Goal: Task Accomplishment & Management: Complete application form

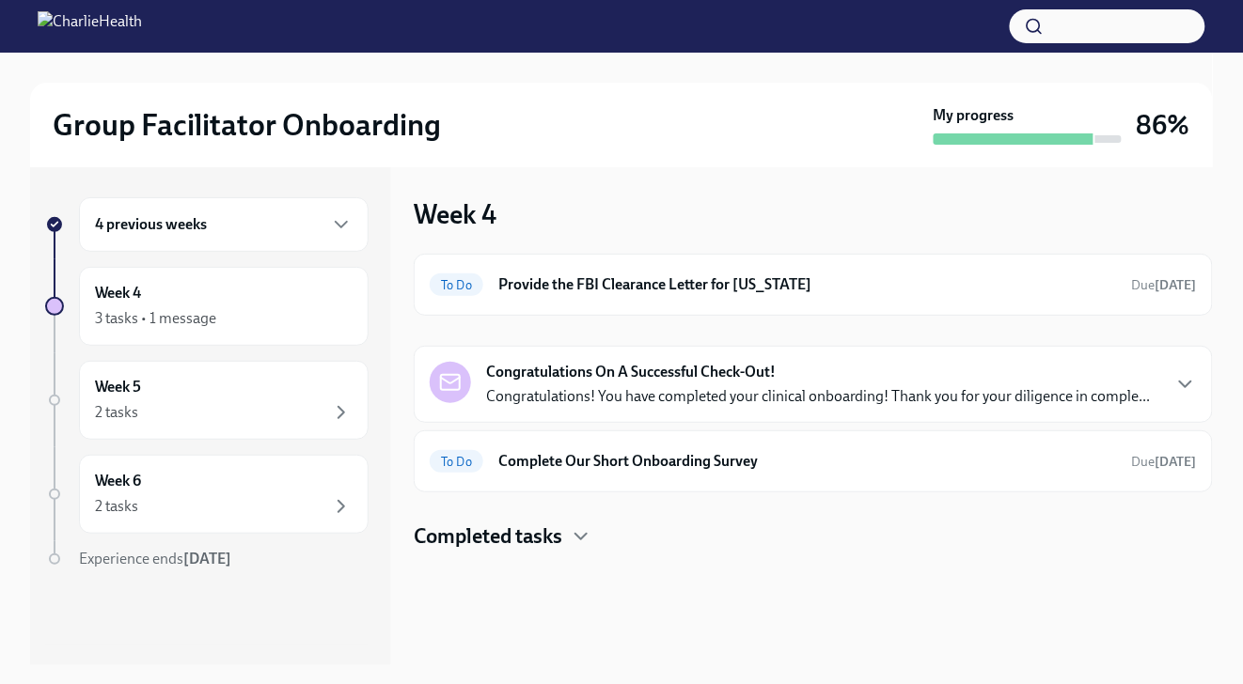
scroll to position [24, 0]
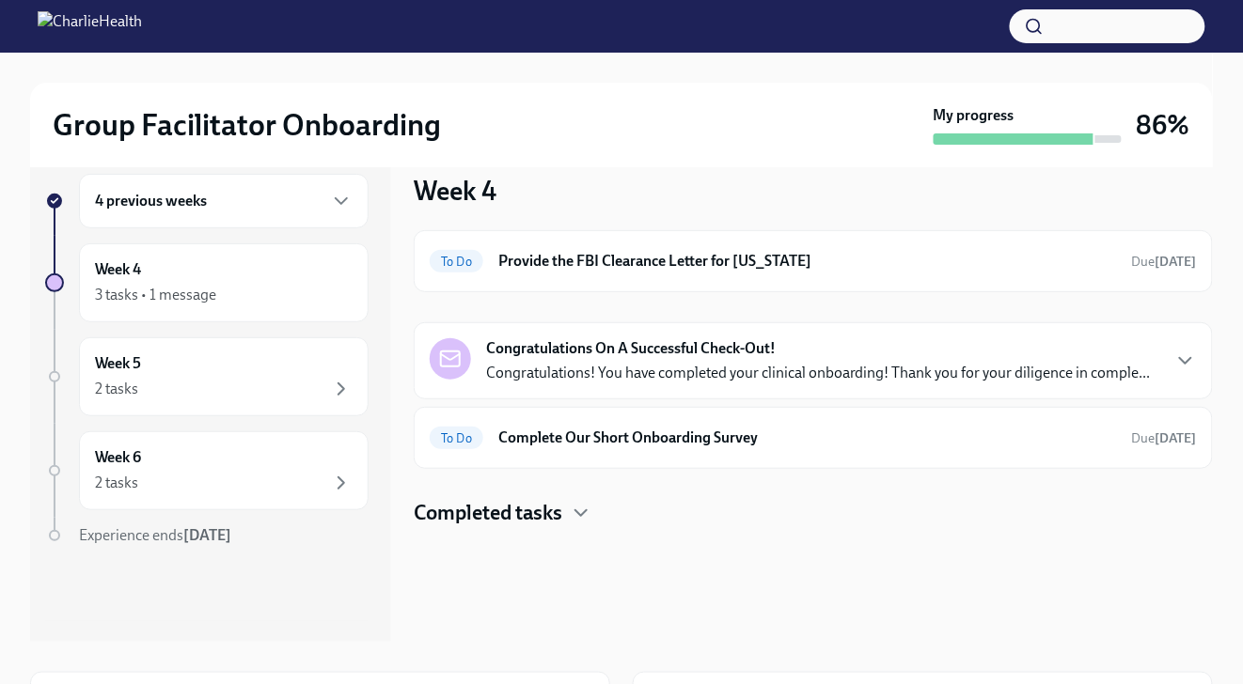
click at [592, 343] on strong "Congratulations On A Successful Check-Out!" at bounding box center [631, 348] width 290 height 21
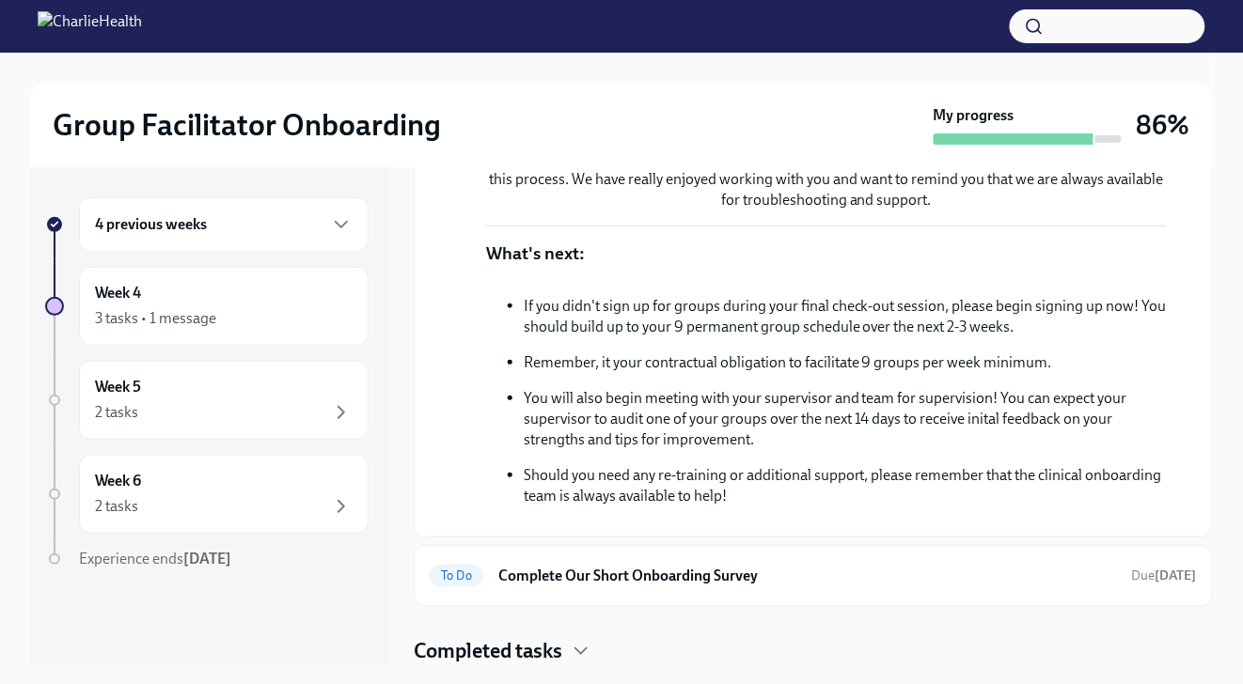
scroll to position [550, 0]
click at [306, 238] on div "4 previous weeks" at bounding box center [224, 224] width 290 height 55
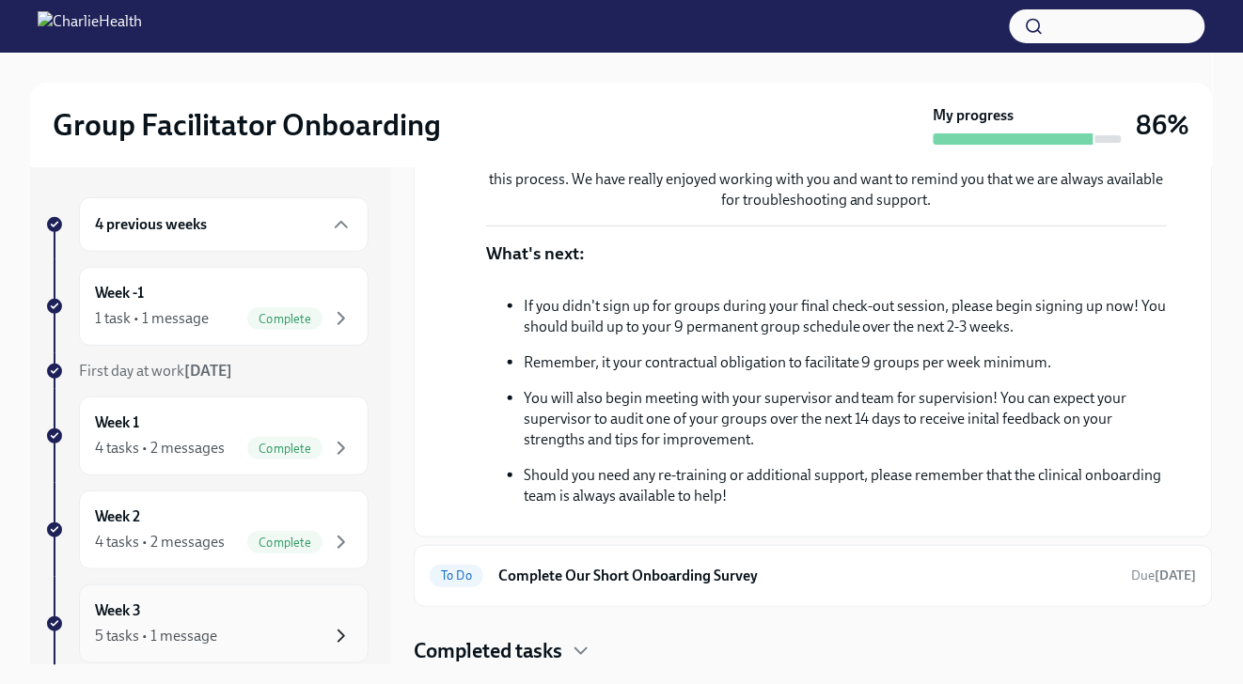
scroll to position [318, 0]
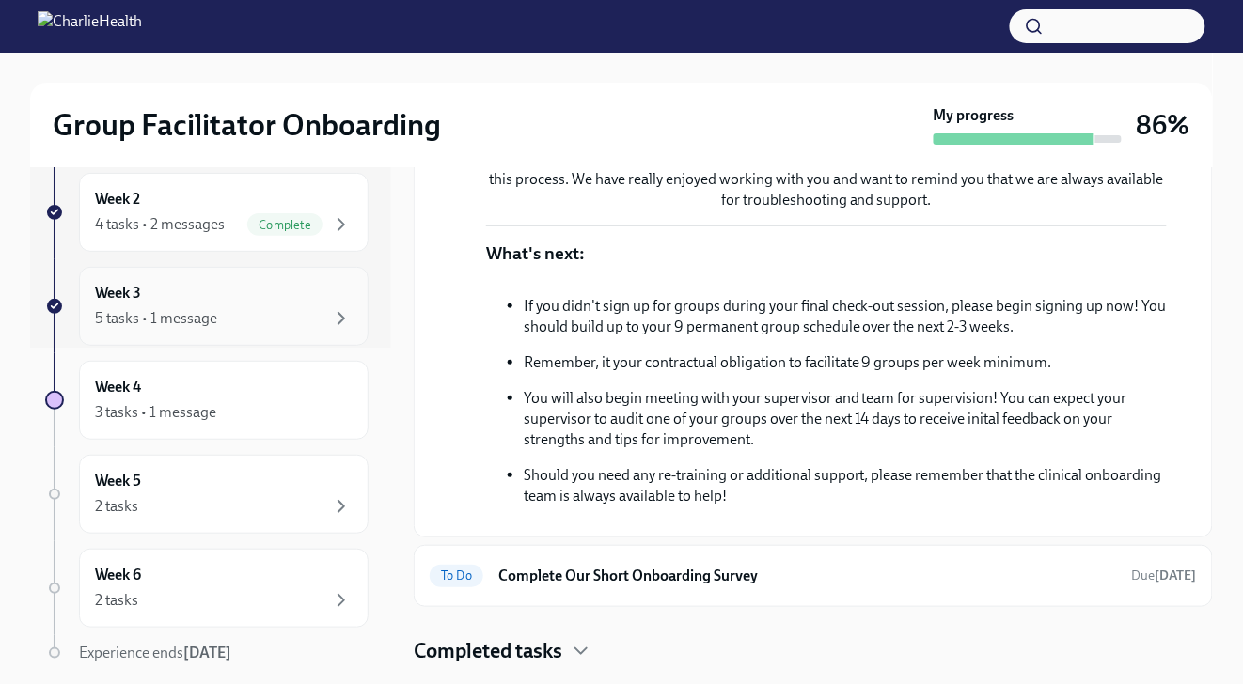
click at [315, 322] on div "5 tasks • 1 message" at bounding box center [224, 318] width 258 height 23
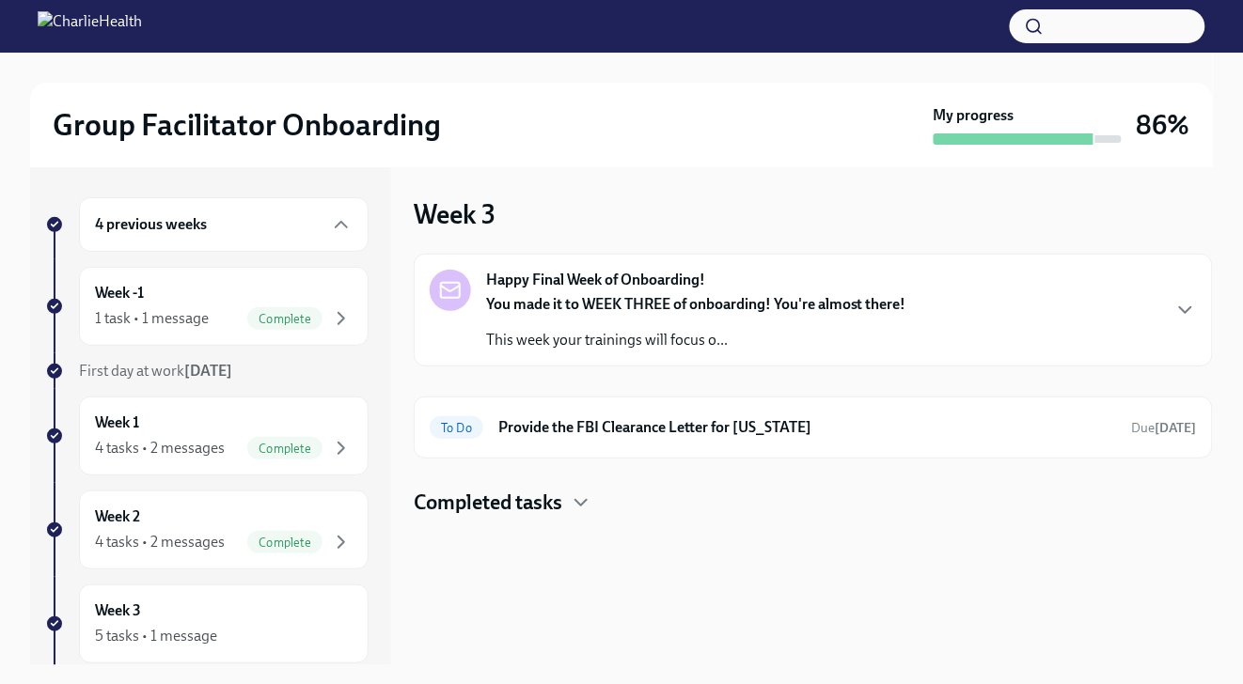
click at [799, 350] on p "This week your trainings will focus o..." at bounding box center [696, 340] width 420 height 21
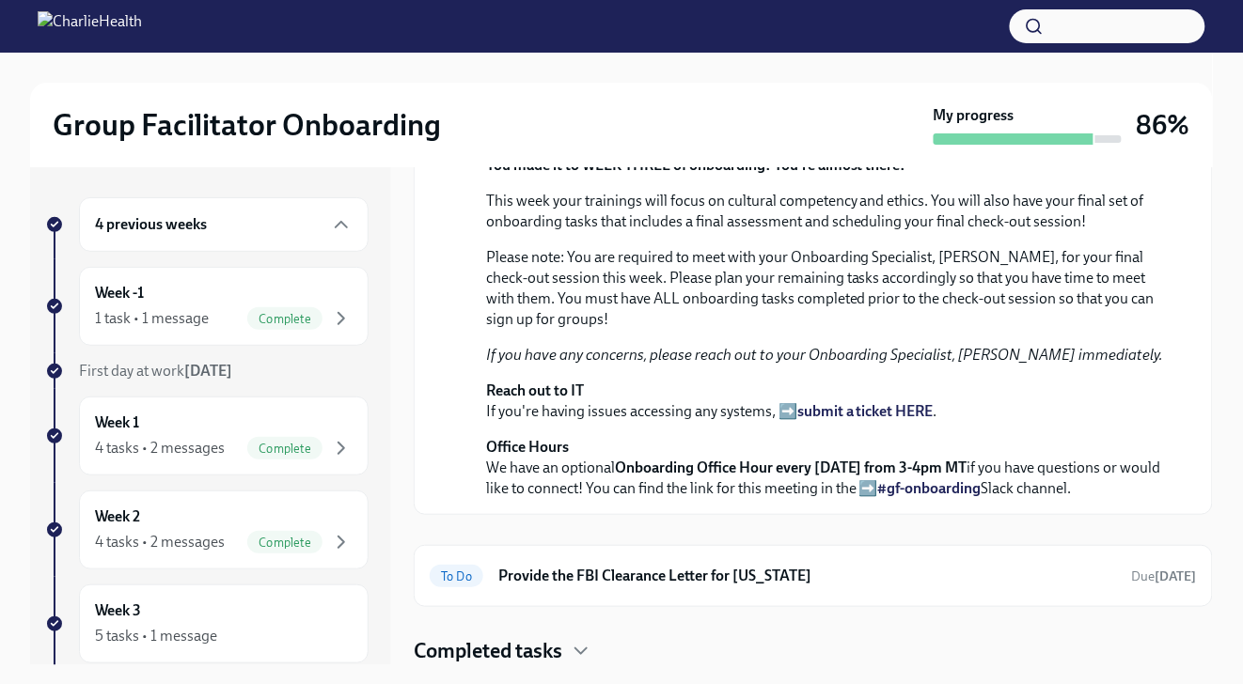
scroll to position [587, 0]
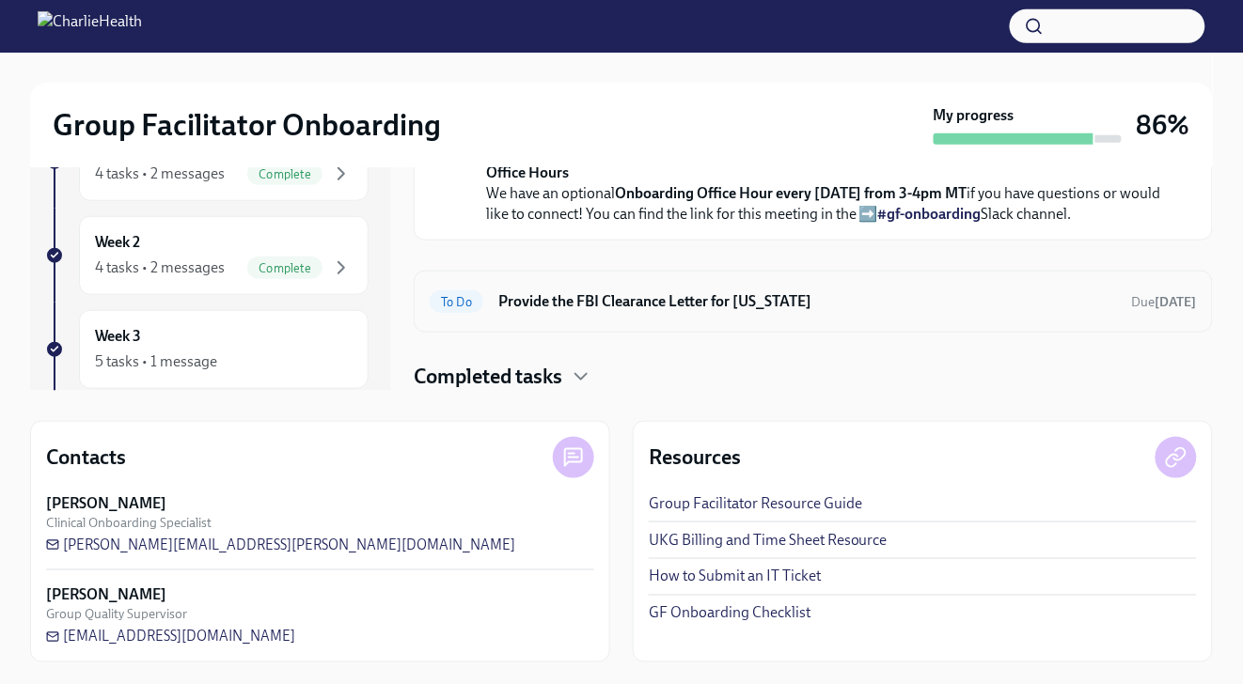
click at [722, 297] on h6 "Provide the FBI Clearance Letter for [US_STATE]" at bounding box center [807, 301] width 619 height 21
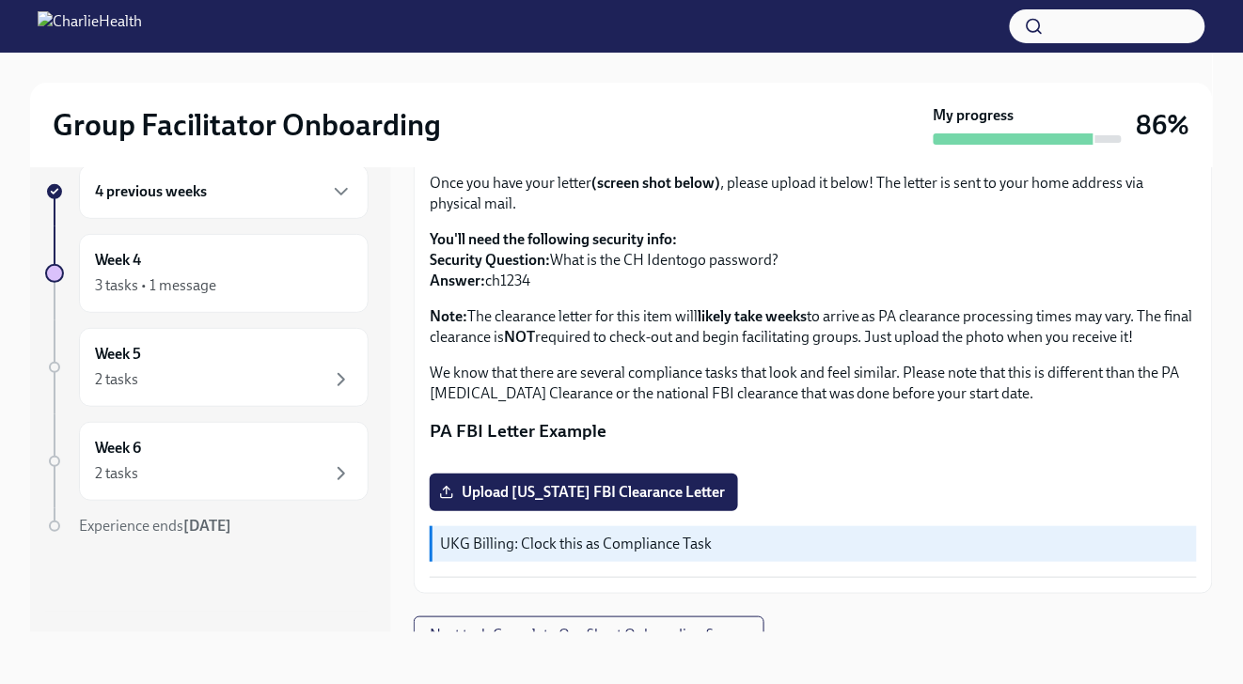
scroll to position [417, 0]
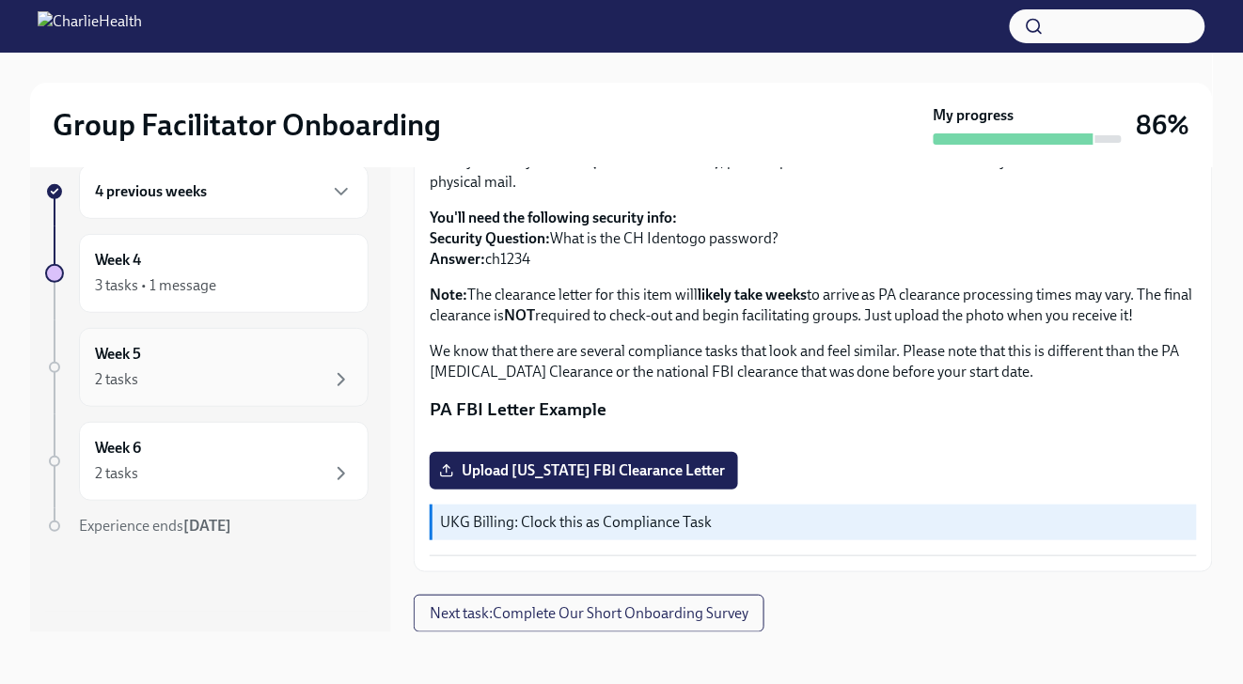
click at [247, 368] on div "2 tasks" at bounding box center [224, 379] width 258 height 23
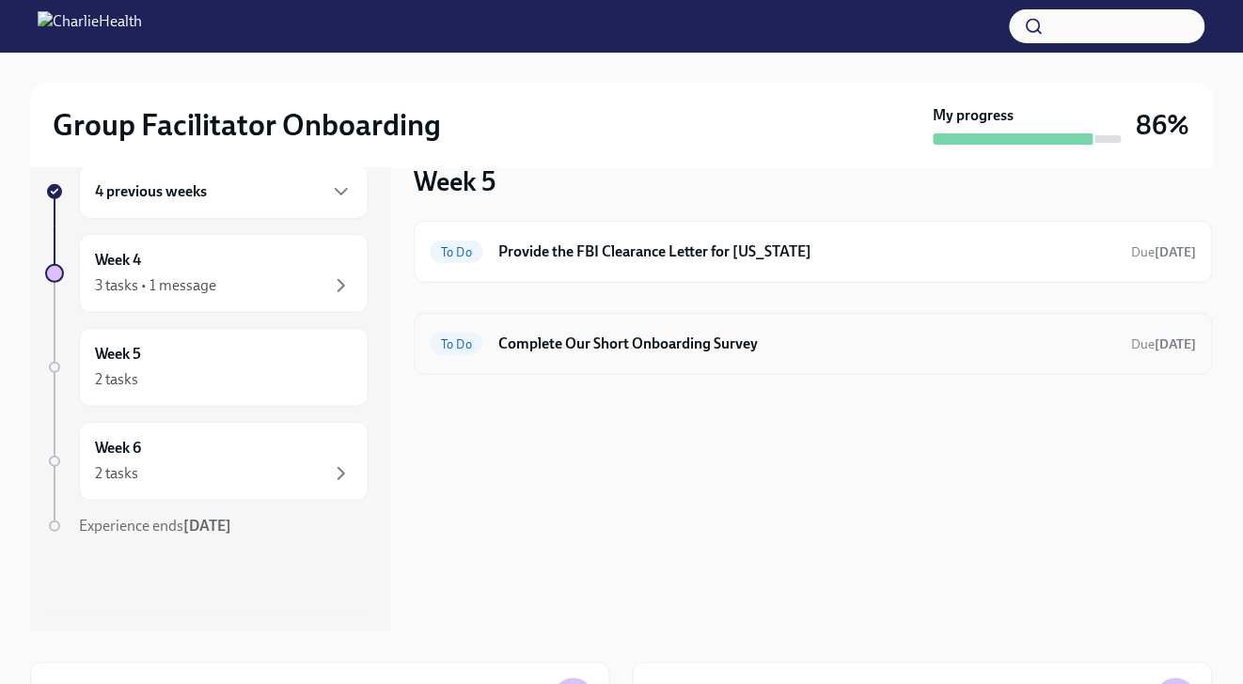
click at [776, 341] on h6 "Complete Our Short Onboarding Survey" at bounding box center [807, 344] width 619 height 21
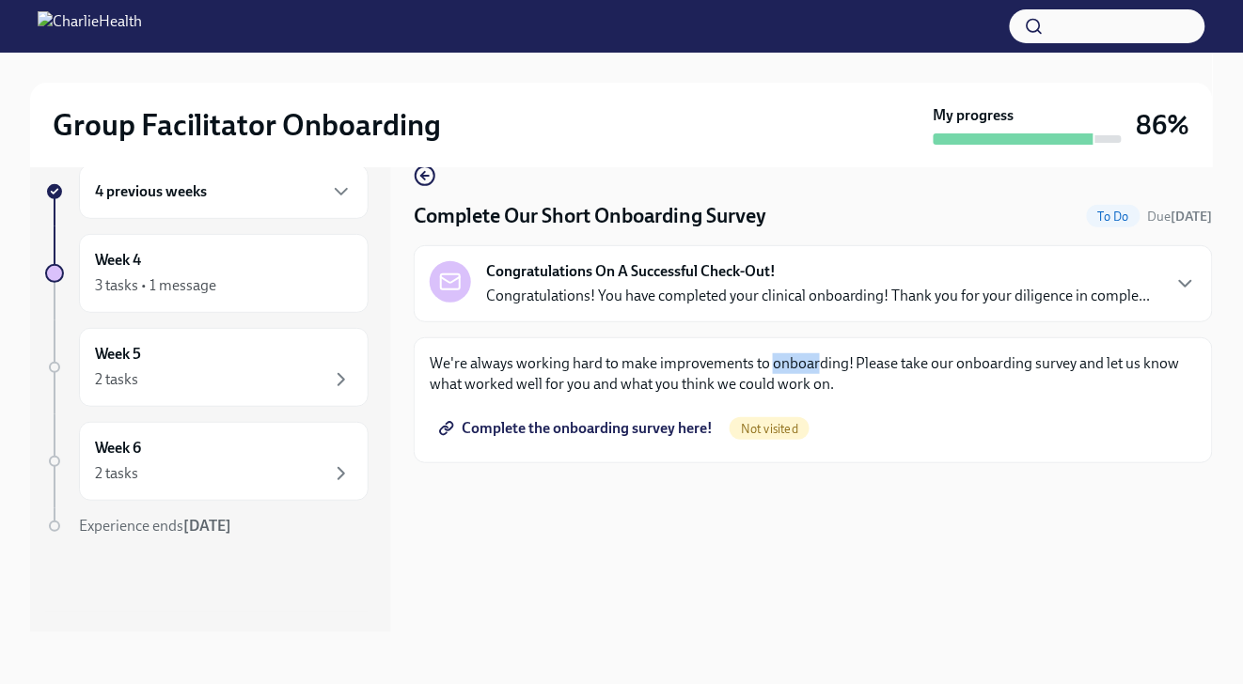
drag, startPoint x: 786, startPoint y: 359, endPoint x: 814, endPoint y: 363, distance: 28.5
click at [814, 363] on p "We're always working hard to make improvements to onboarding! Please take our o…" at bounding box center [813, 373] width 767 height 41
click at [641, 429] on span "Complete the onboarding survey here!" at bounding box center [578, 428] width 270 height 19
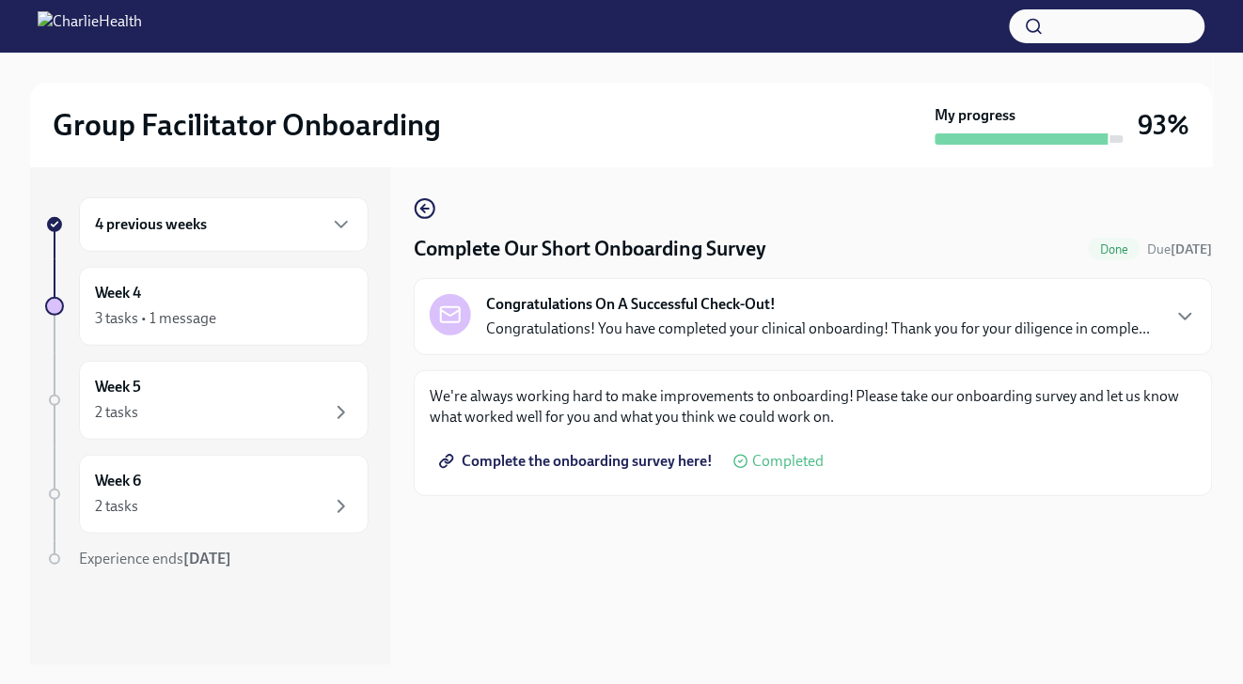
click at [887, 329] on p "Congratulations! You have completed your clinical onboarding! Thank you for you…" at bounding box center [818, 329] width 665 height 21
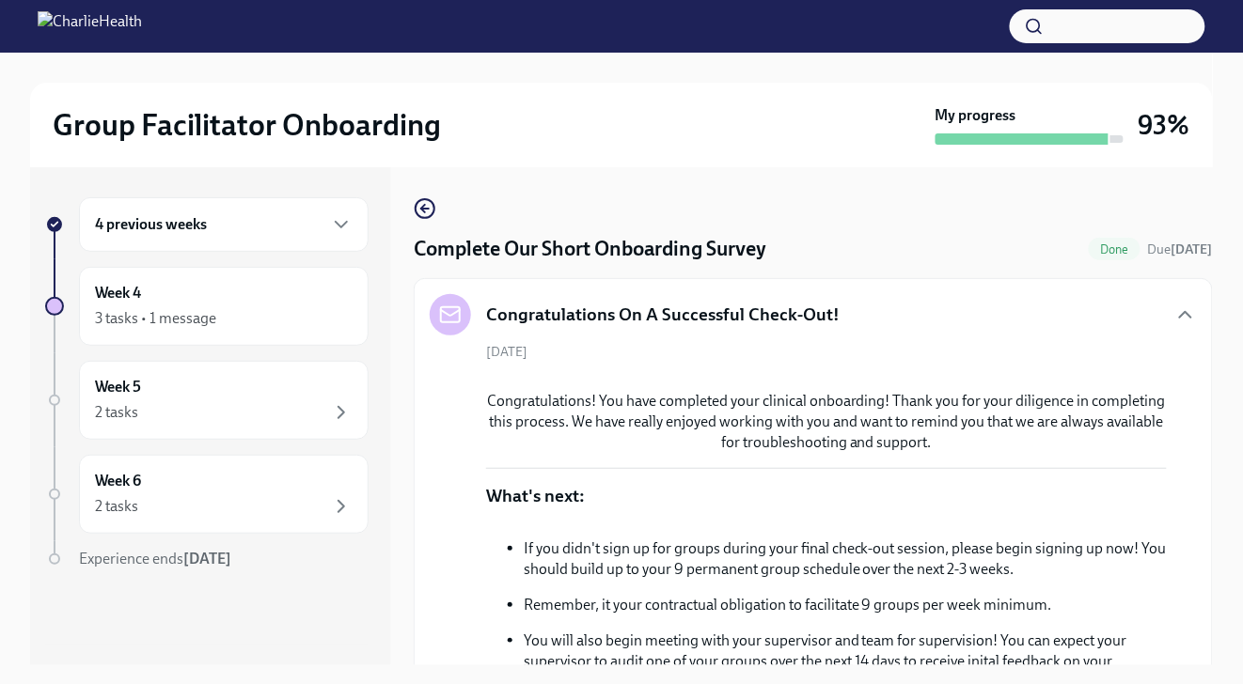
click at [887, 329] on div "Congratulations On A Successful Check-Out!" at bounding box center [813, 314] width 767 height 41
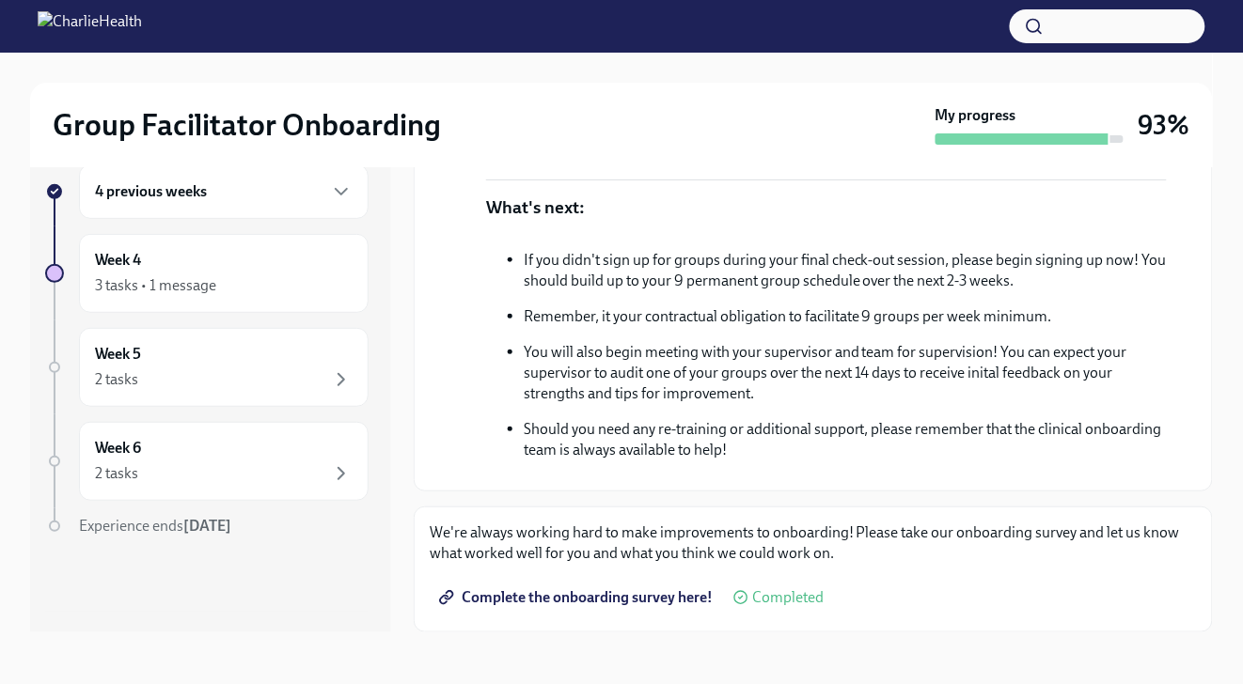
scroll to position [503, 0]
click at [306, 362] on div "Week 5 2 tasks" at bounding box center [224, 367] width 258 height 47
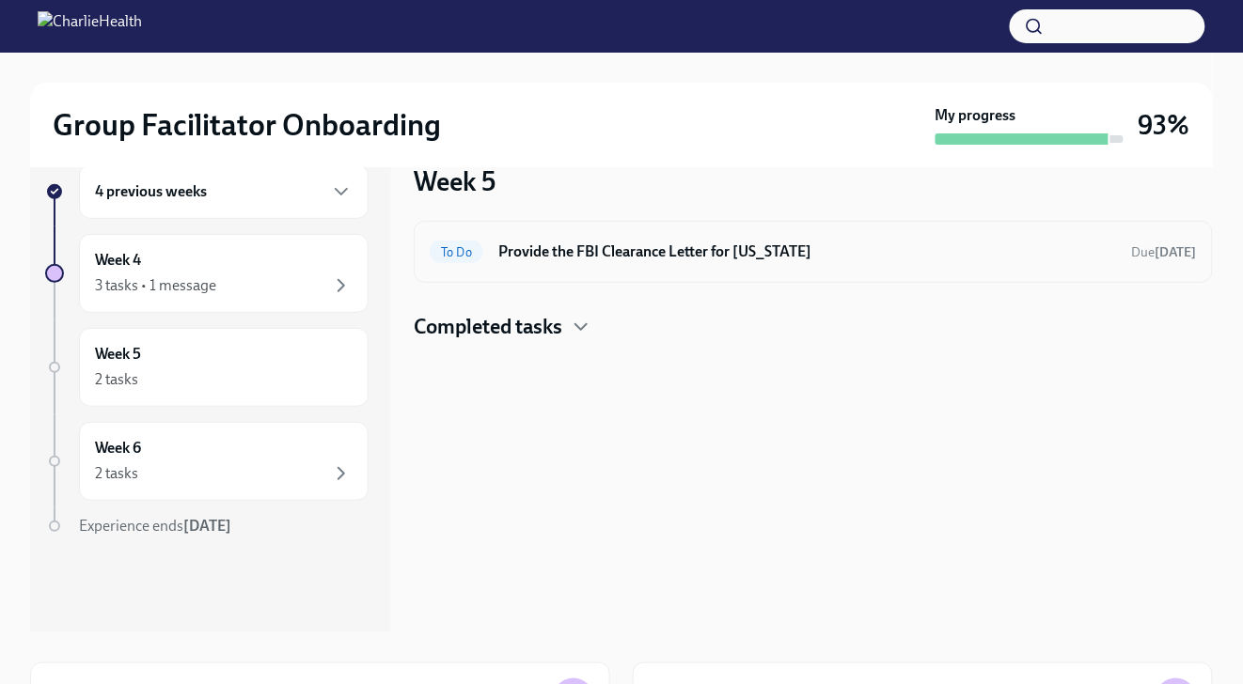
click at [713, 244] on h6 "Provide the FBI Clearance Letter for [US_STATE]" at bounding box center [807, 252] width 619 height 21
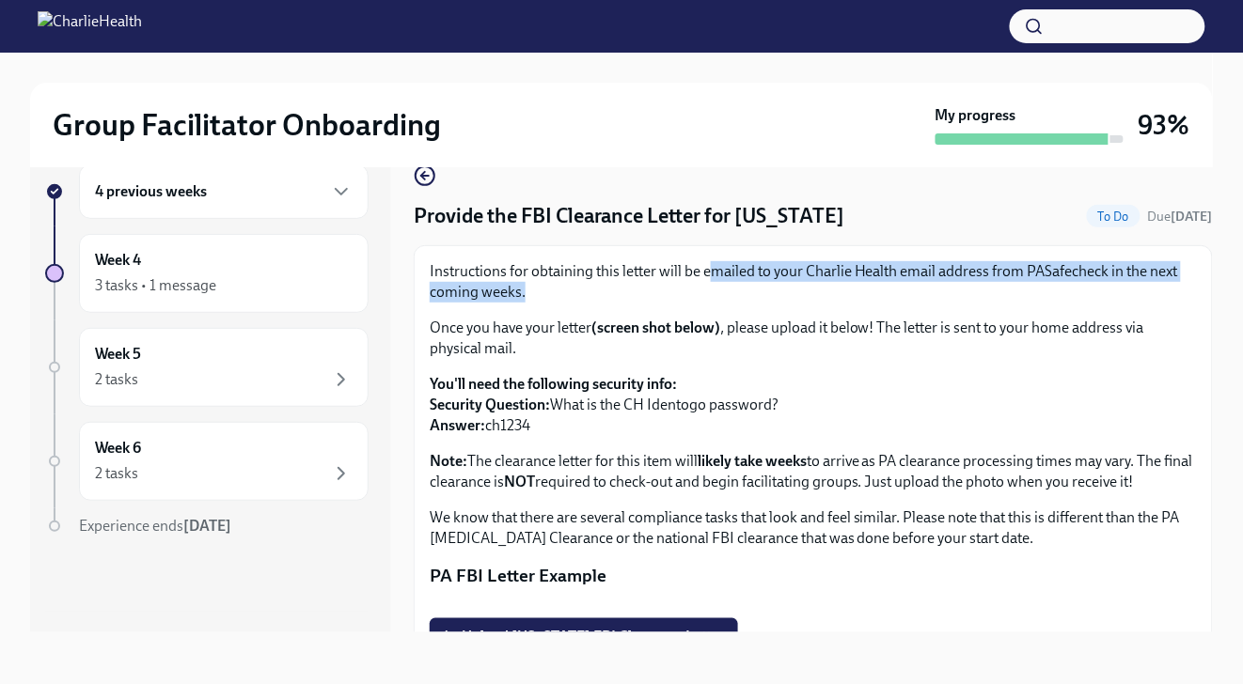
drag, startPoint x: 715, startPoint y: 276, endPoint x: 776, endPoint y: 285, distance: 61.7
click at [776, 285] on p "Instructions for obtaining this letter will be emailed to your Charlie Health e…" at bounding box center [813, 281] width 767 height 41
click at [746, 282] on p "Instructions for obtaining this letter will be emailed to your Charlie Health e…" at bounding box center [813, 281] width 767 height 41
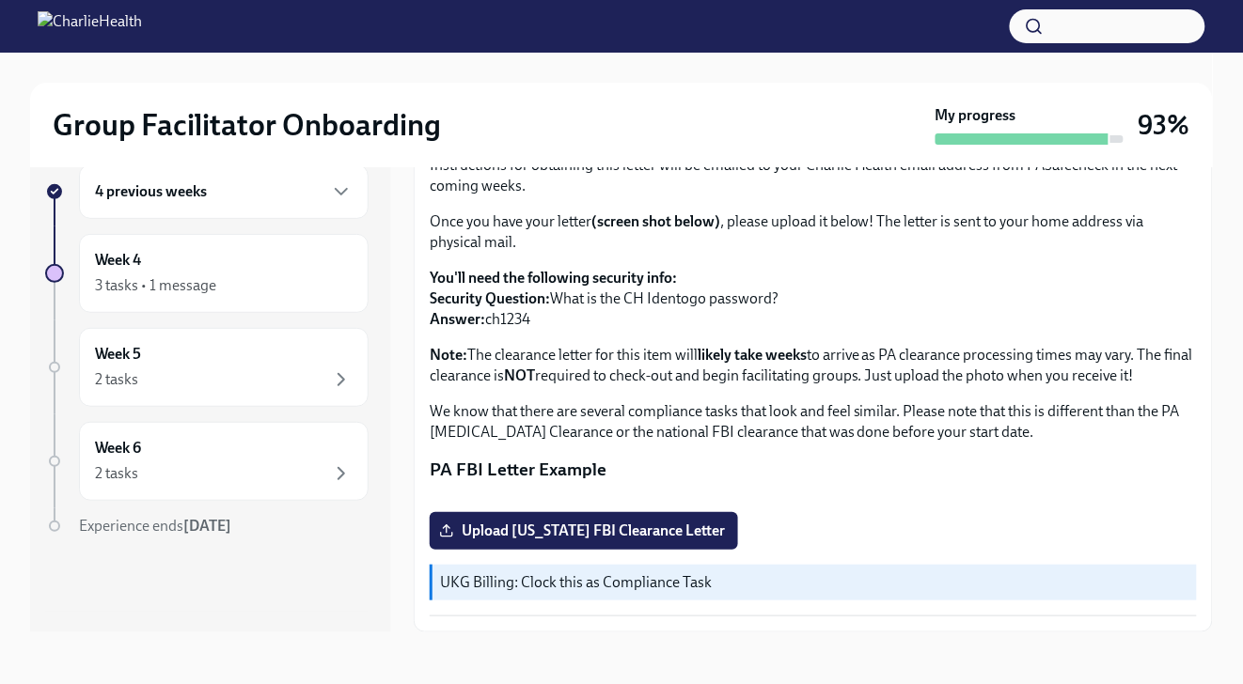
scroll to position [357, 0]
click at [171, 389] on div "2 tasks" at bounding box center [224, 379] width 258 height 23
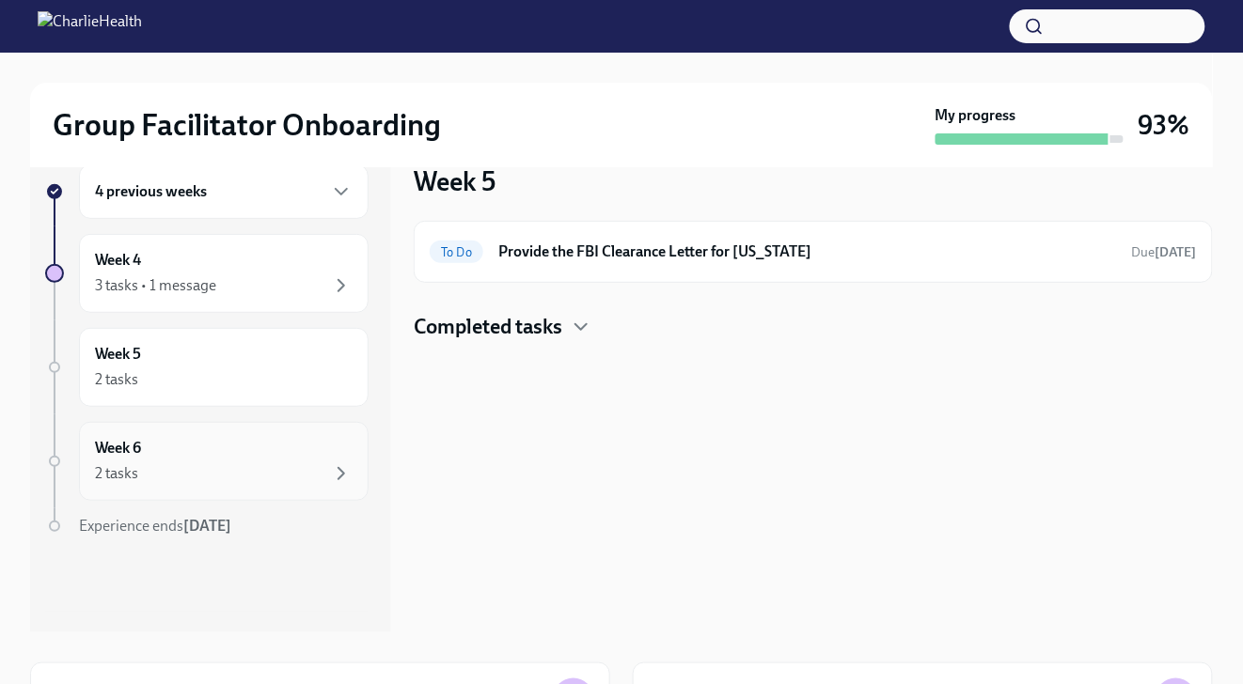
click at [183, 462] on div "2 tasks" at bounding box center [224, 473] width 258 height 23
click at [202, 462] on div "2 tasks" at bounding box center [224, 473] width 258 height 23
